Goal: Task Accomplishment & Management: Use online tool/utility

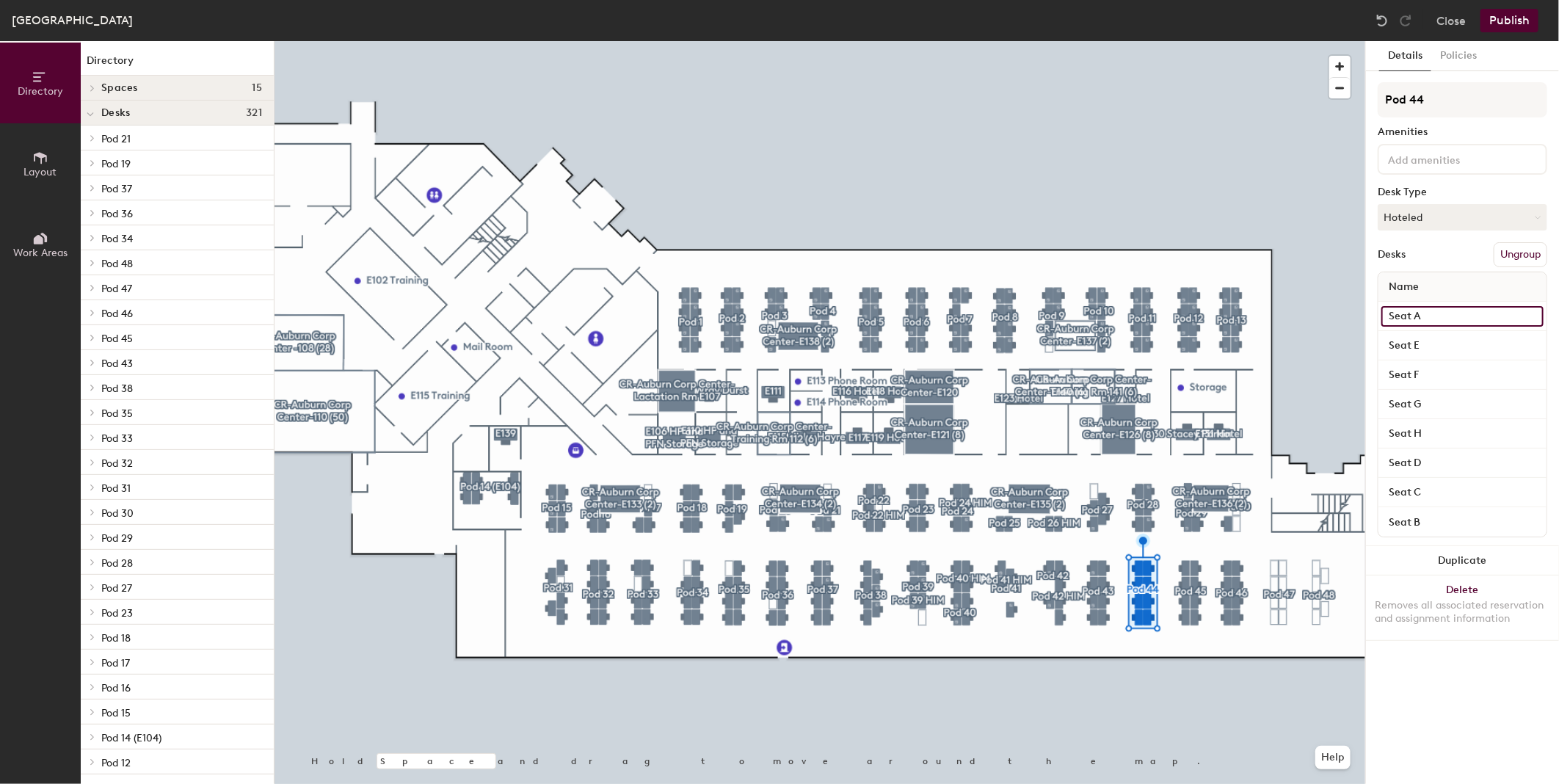
click at [1420, 314] on input "Seat A" at bounding box center [1462, 316] width 162 height 20
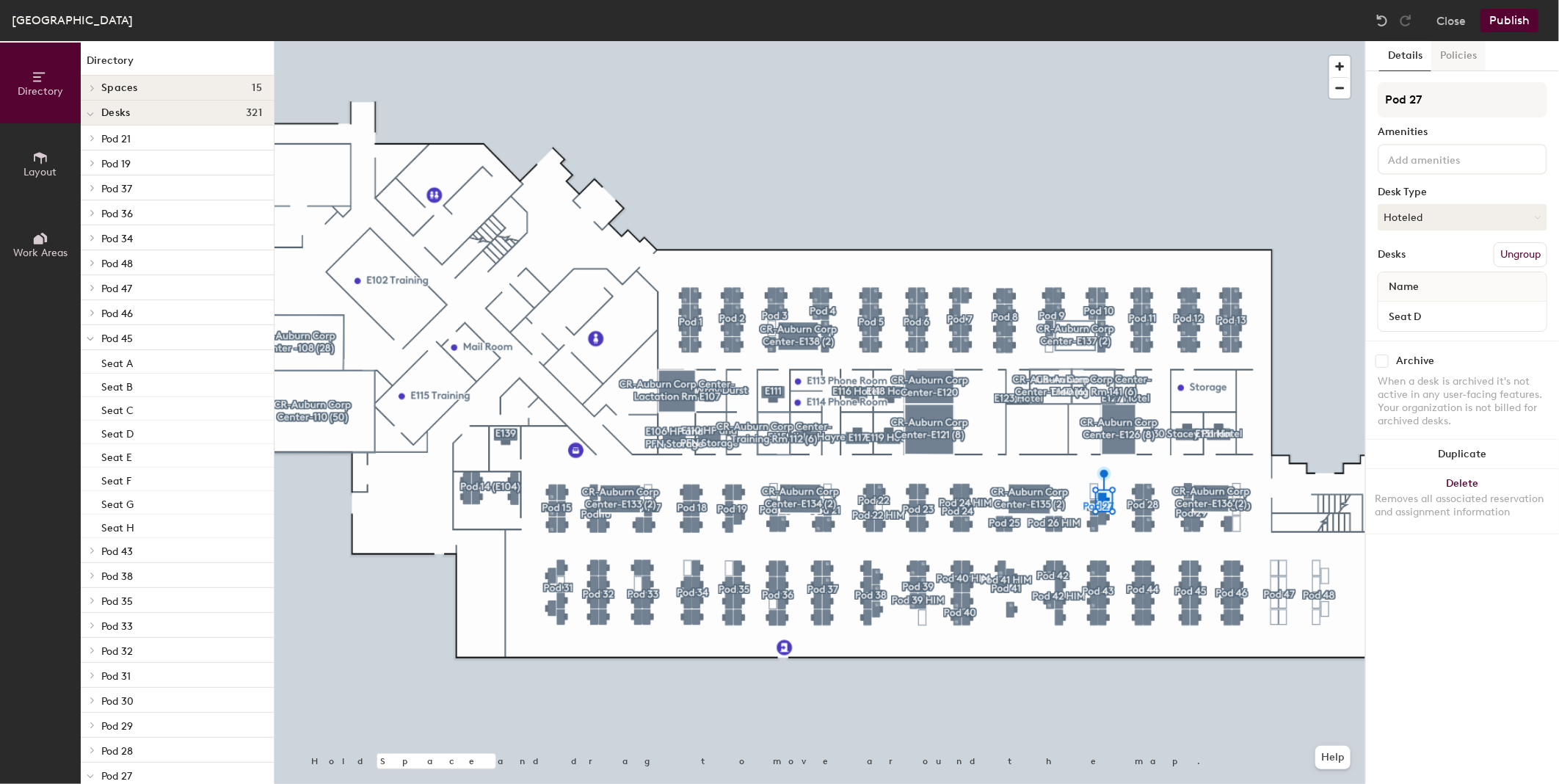
click at [1471, 54] on button "Policies" at bounding box center [1458, 57] width 54 height 30
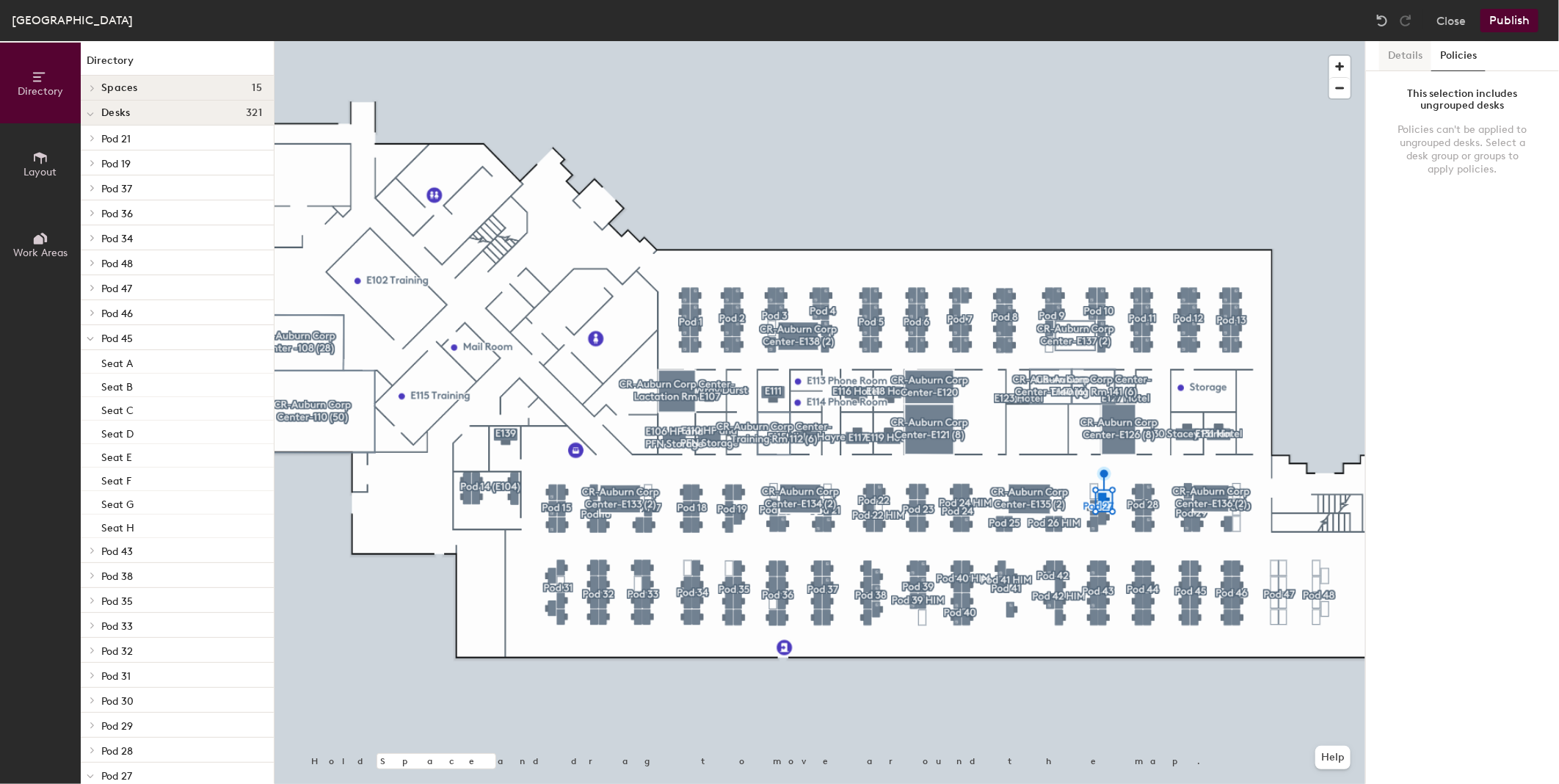
click at [1392, 59] on button "Details" at bounding box center [1404, 57] width 52 height 30
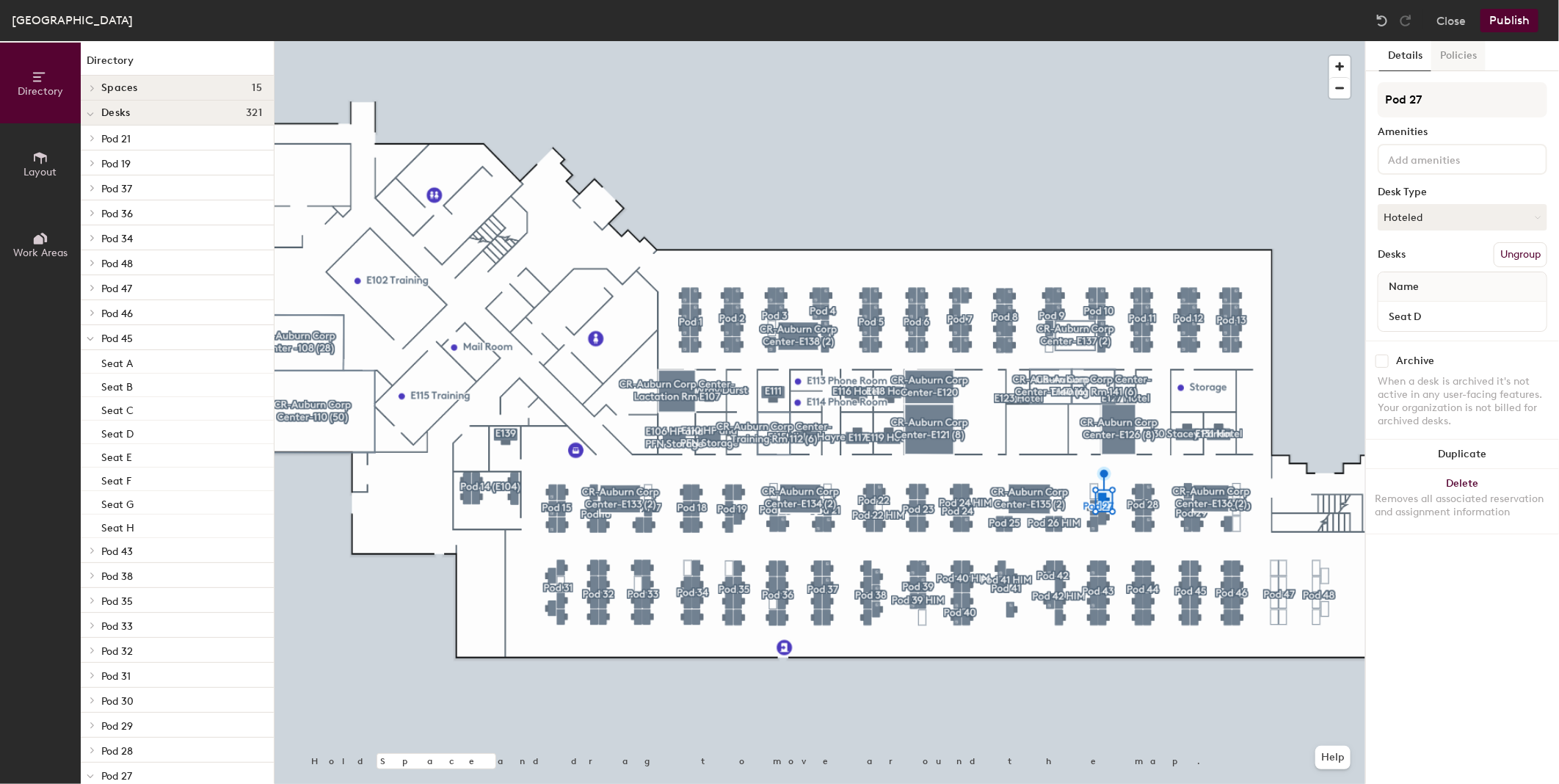
click at [1453, 54] on button "Policies" at bounding box center [1458, 57] width 54 height 30
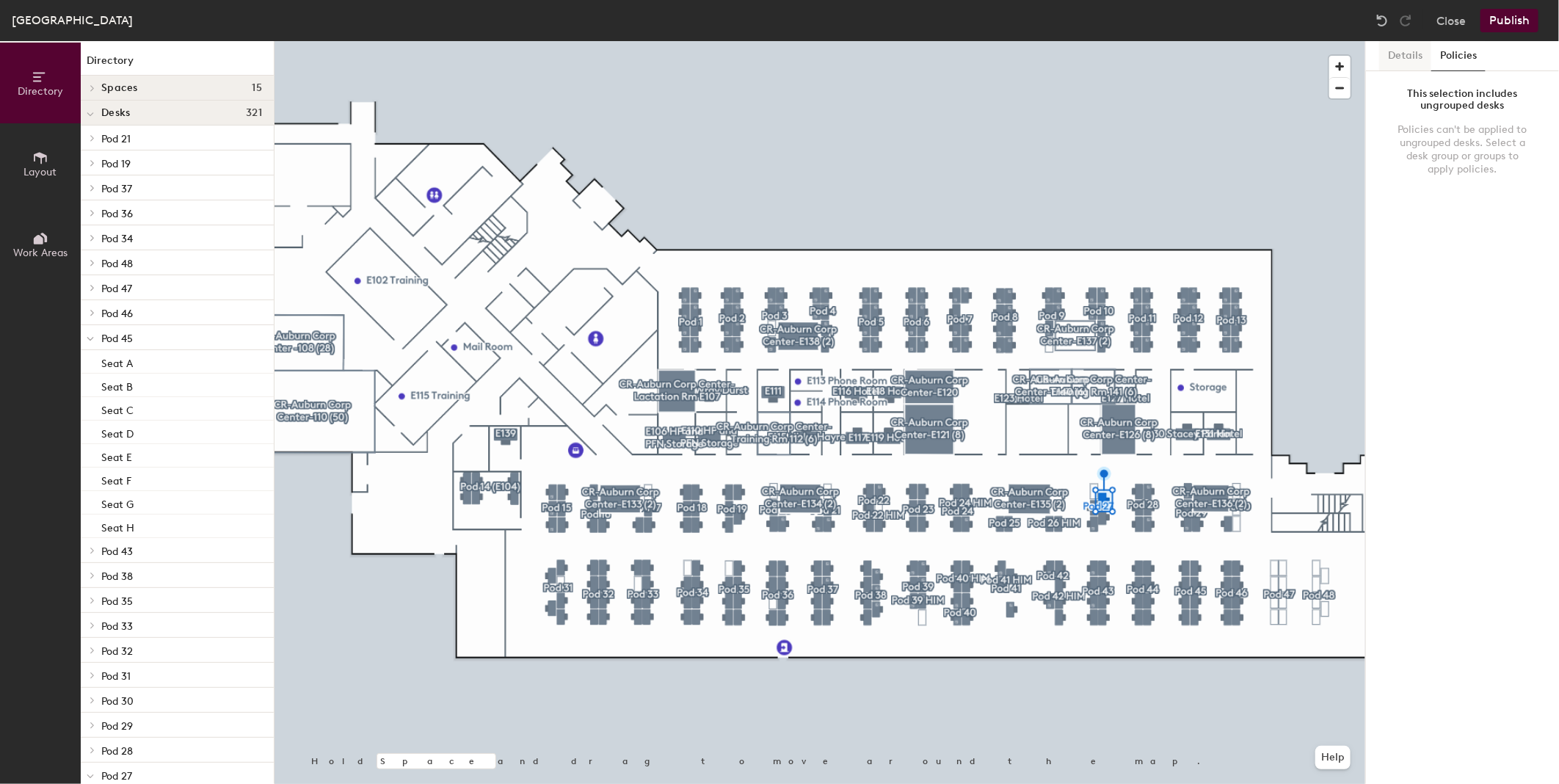
click at [1392, 47] on button "Details" at bounding box center [1404, 57] width 52 height 30
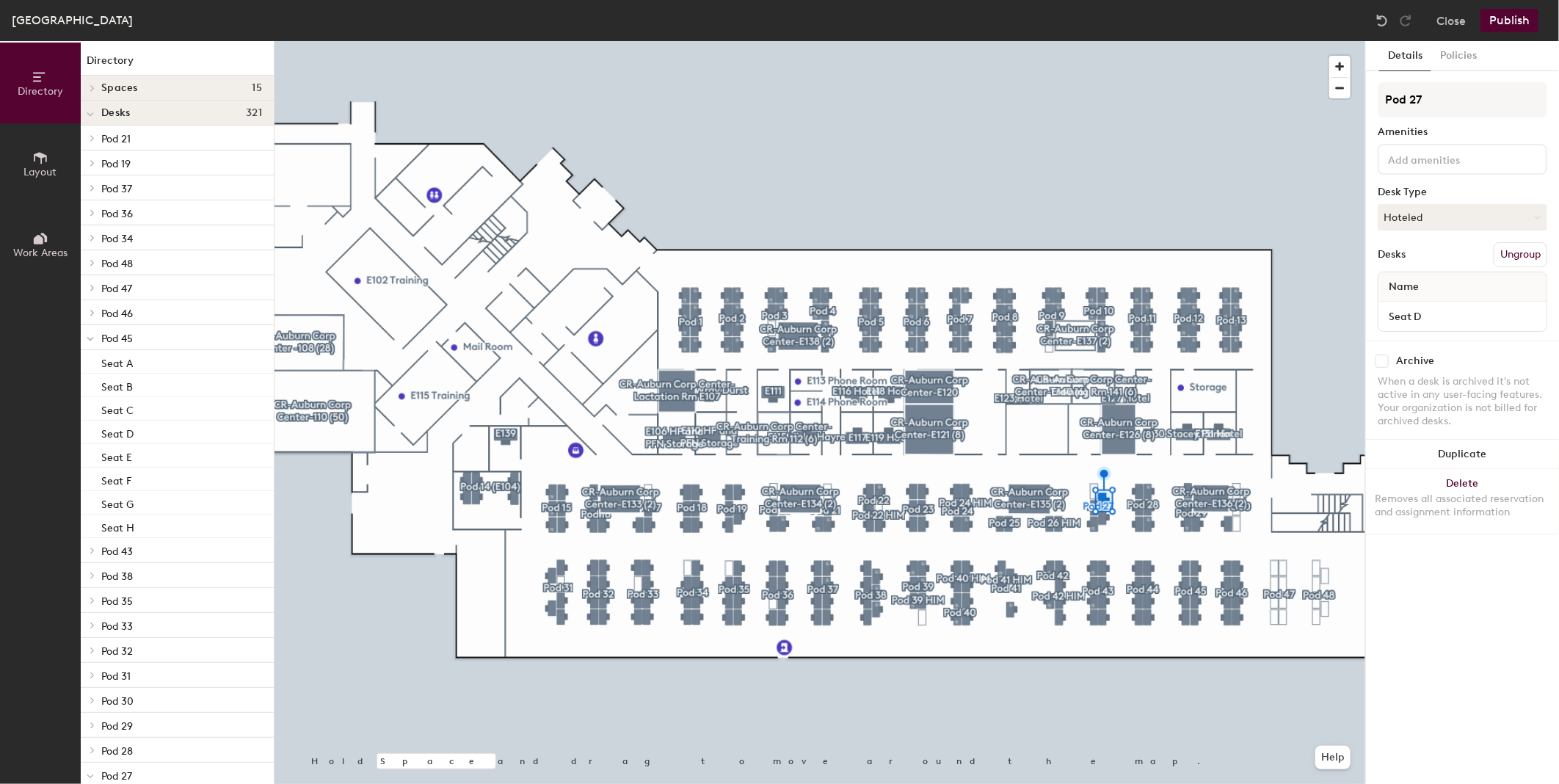
click at [26, 251] on span "Work Areas" at bounding box center [41, 253] width 54 height 13
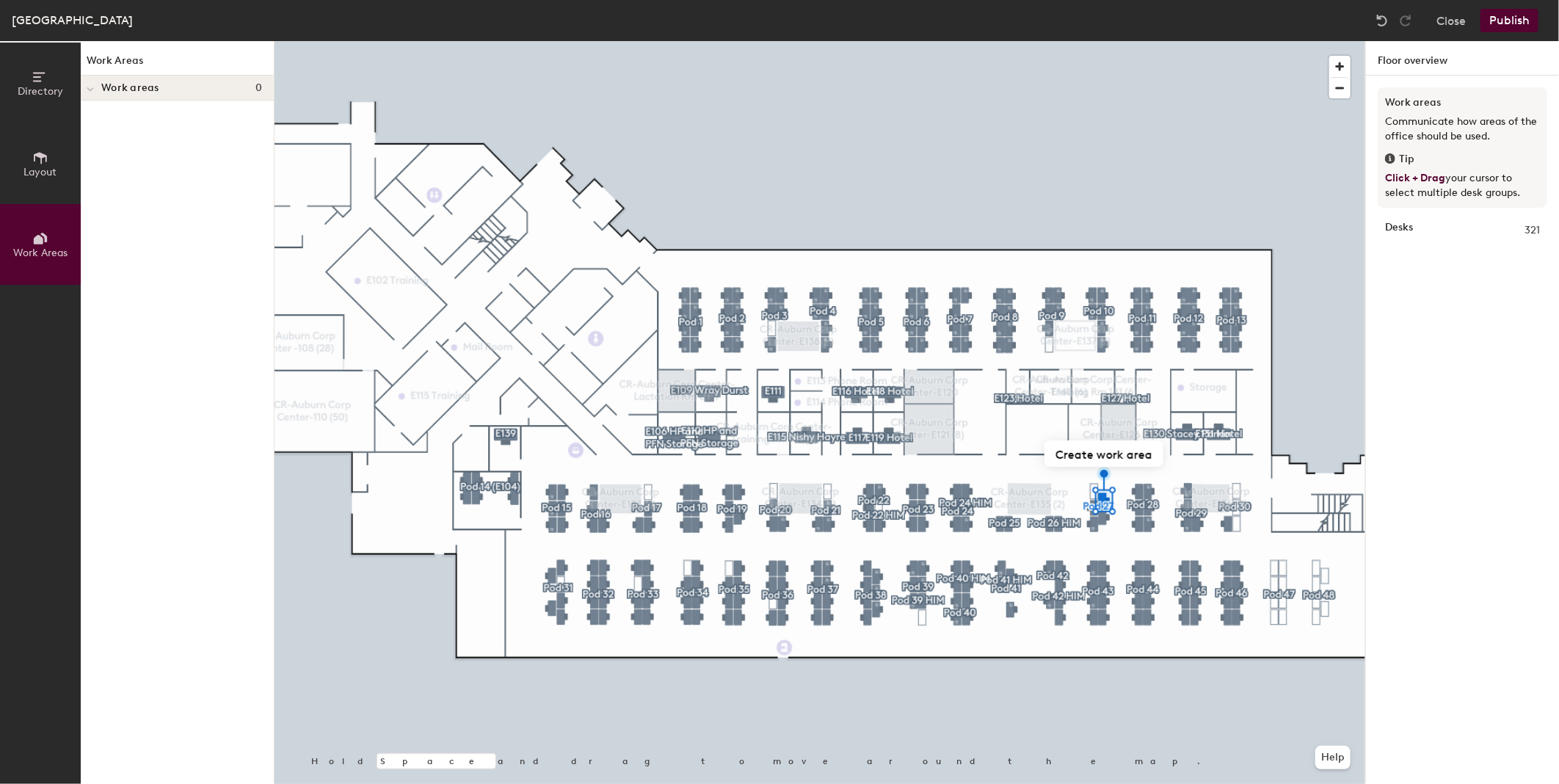
click at [38, 152] on icon at bounding box center [40, 158] width 16 height 16
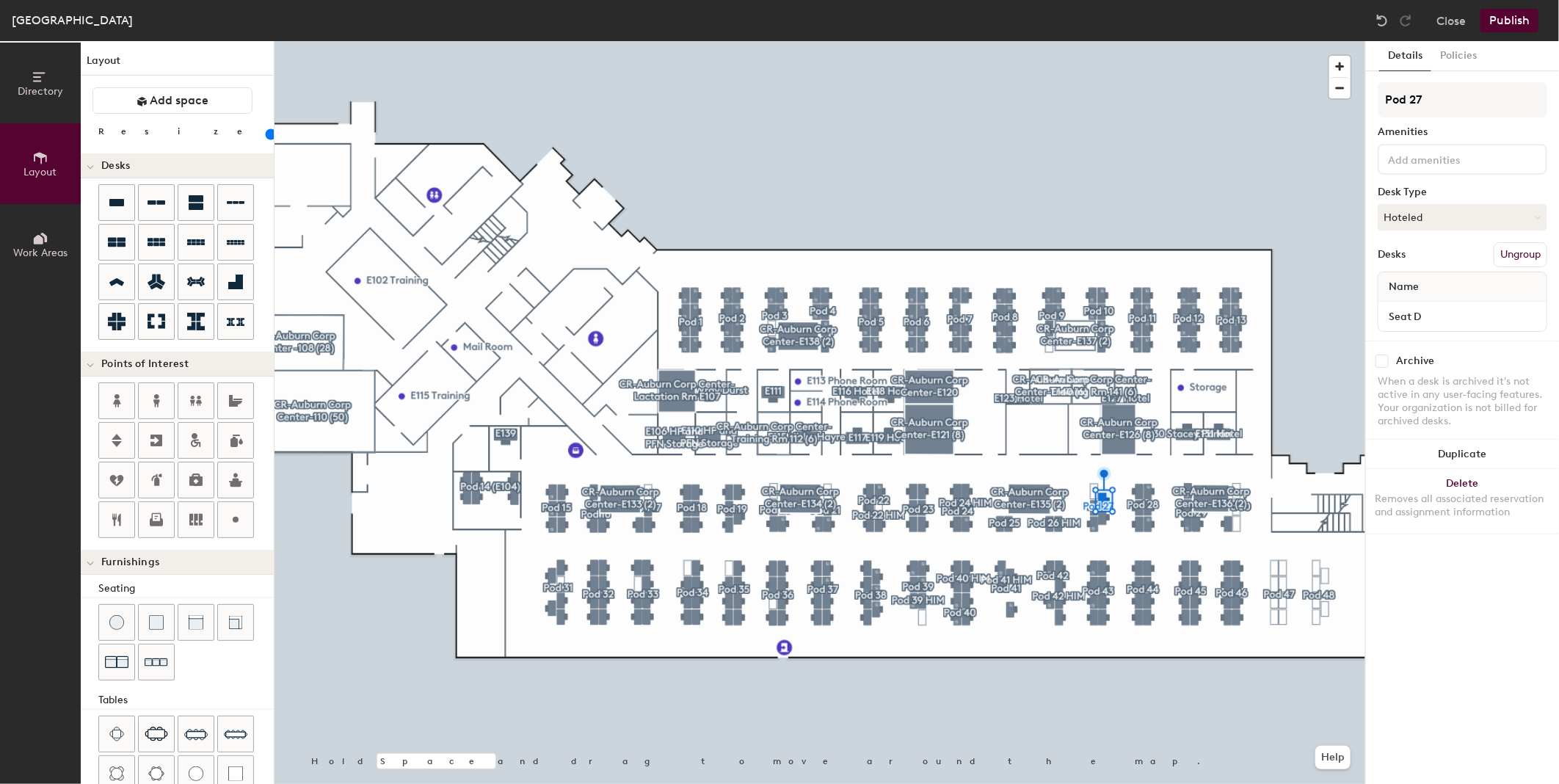
click at [39, 69] on icon at bounding box center [40, 77] width 16 height 16
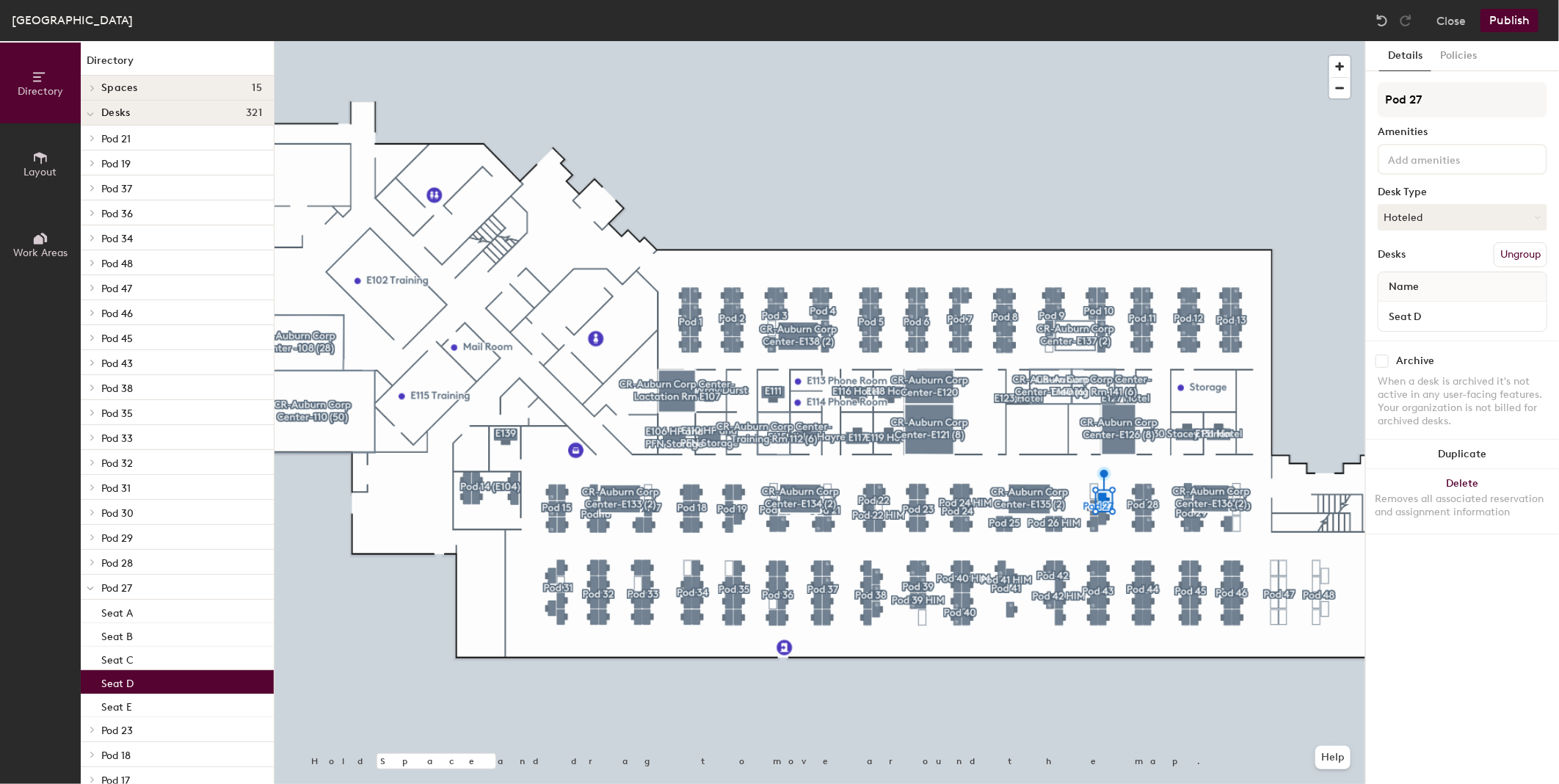
click at [52, 155] on button "Layout" at bounding box center [40, 164] width 81 height 81
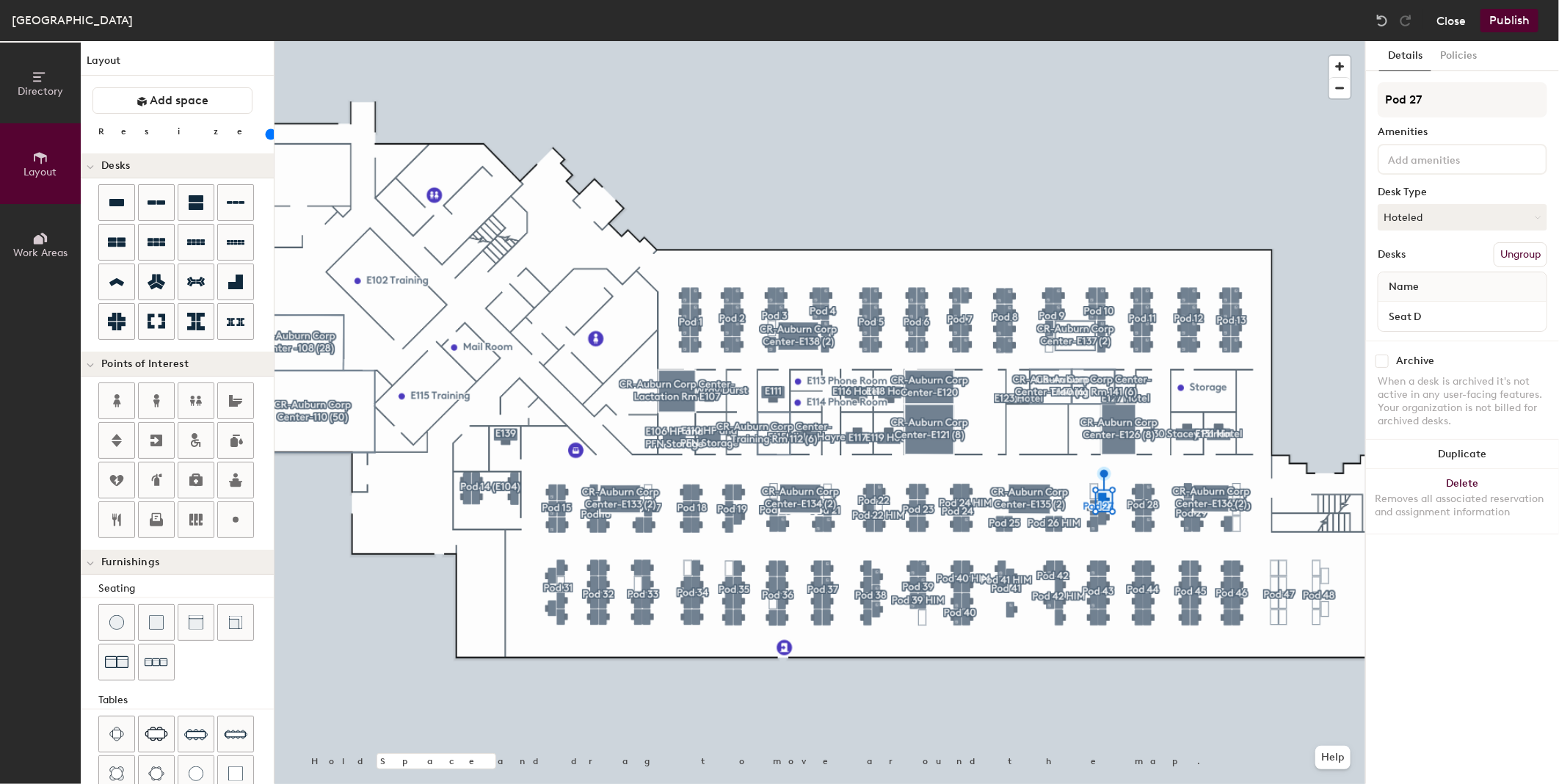
click at [1453, 24] on button "Close" at bounding box center [1450, 20] width 29 height 23
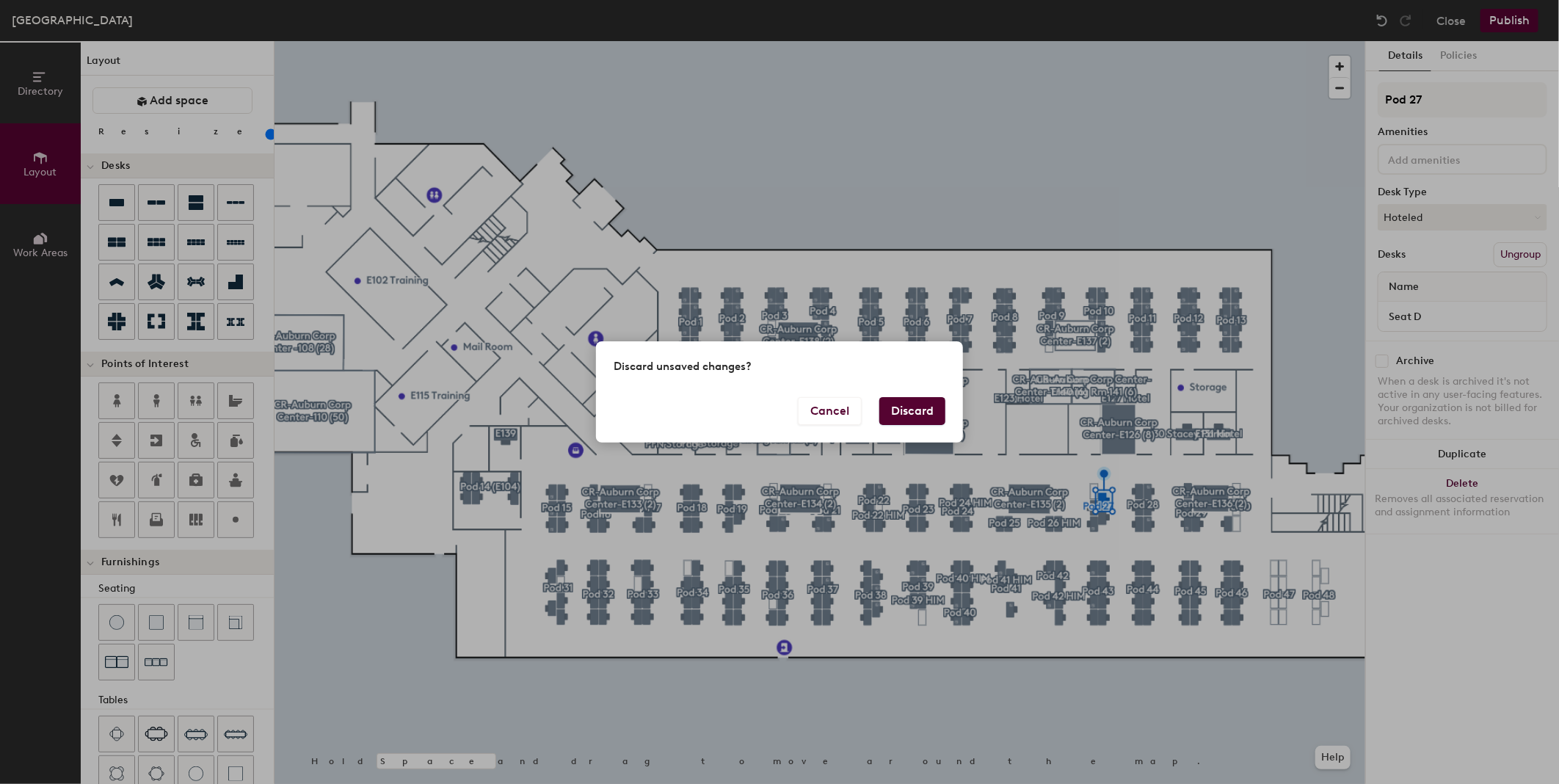
click at [878, 406] on div "Cancel Discard" at bounding box center [779, 420] width 367 height 45
click at [905, 403] on button "Discard" at bounding box center [912, 411] width 66 height 28
